Goal: Navigation & Orientation: Find specific page/section

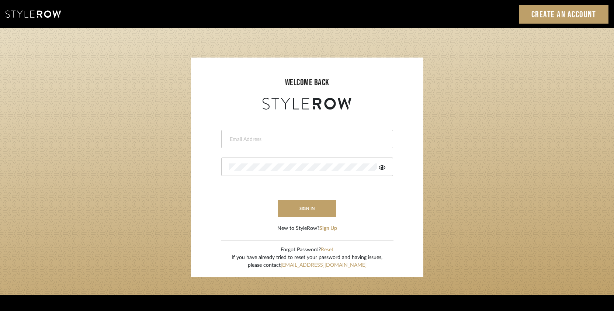
click at [311, 140] on input "email" at bounding box center [306, 139] width 155 height 7
type input "hello@bellraemarketing.com"
click at [304, 210] on button "sign in" at bounding box center [307, 208] width 59 height 17
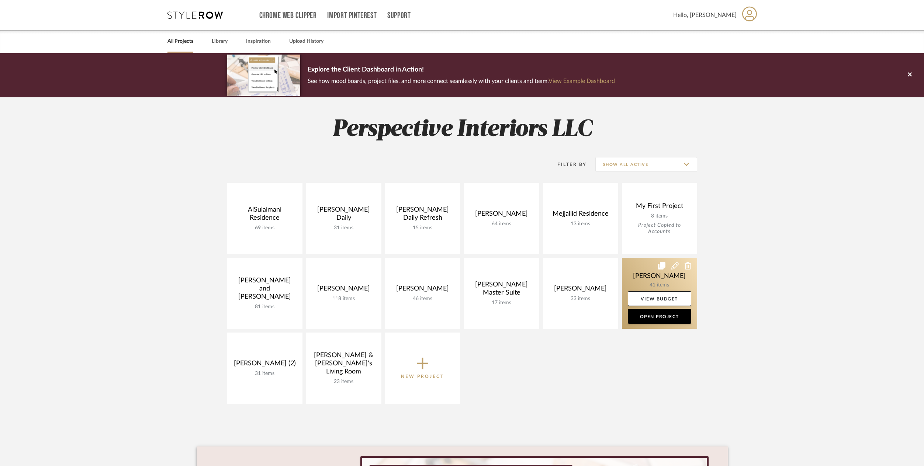
click at [634, 271] on link at bounding box center [659, 293] width 75 height 71
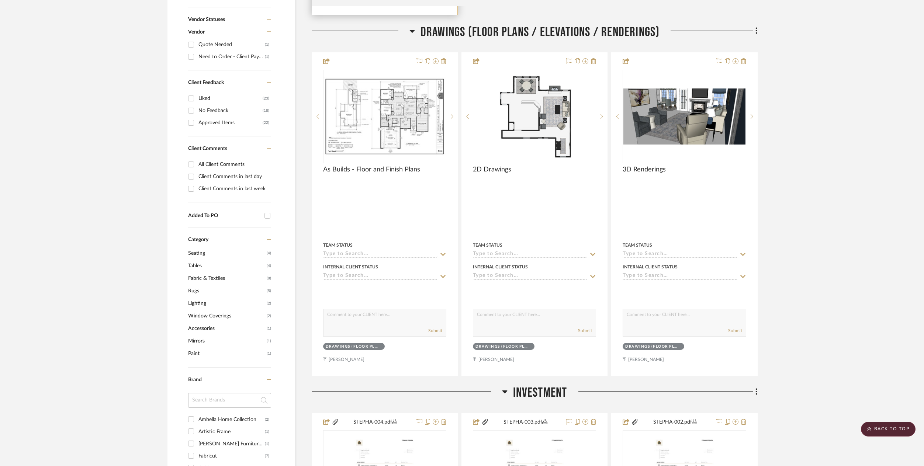
scroll to position [408, 0]
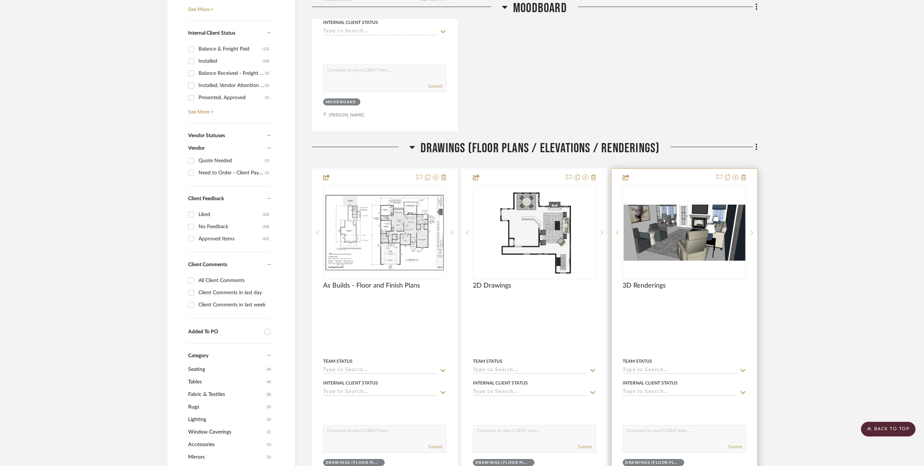
click at [689, 233] on img "0" at bounding box center [684, 233] width 122 height 56
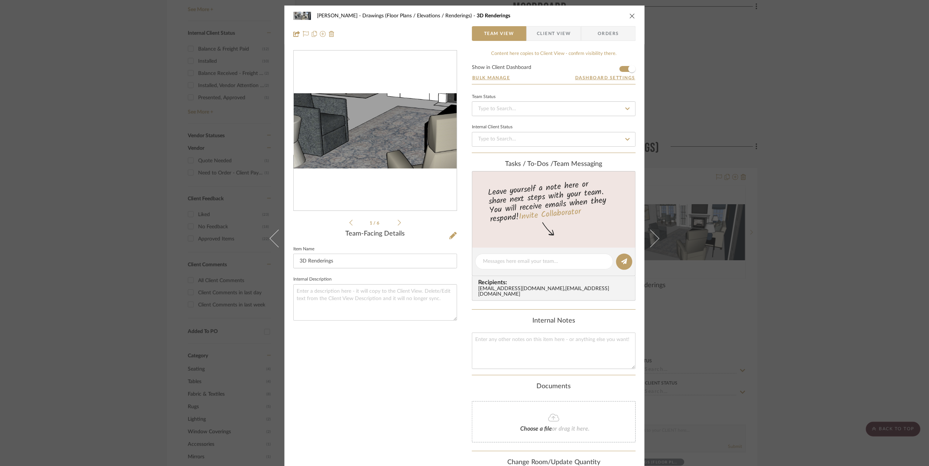
click at [358, 134] on img "0" at bounding box center [375, 130] width 163 height 75
